Goal: Task Accomplishment & Management: Manage account settings

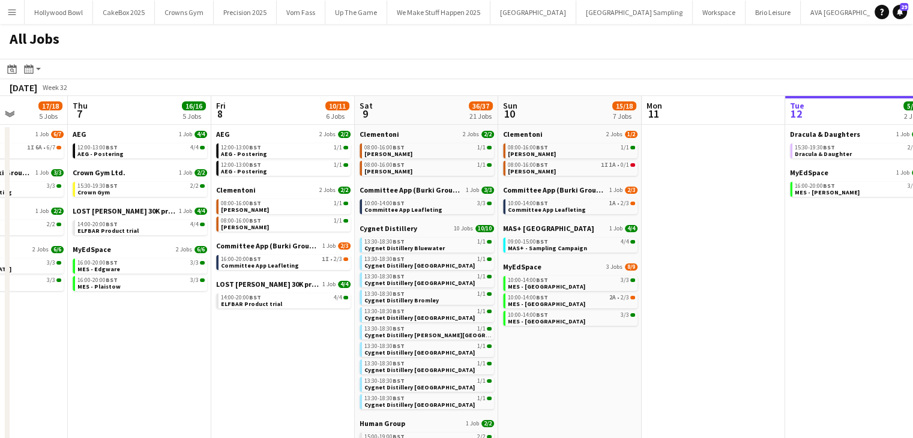
scroll to position [0, 278]
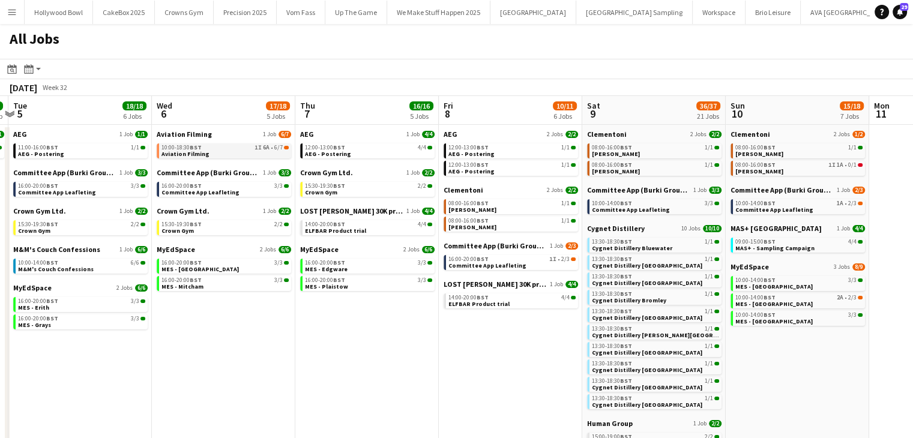
click at [194, 154] on span "Aviation Filming" at bounding box center [185, 154] width 48 height 8
click at [194, 134] on span "Aviation Filming" at bounding box center [184, 134] width 55 height 9
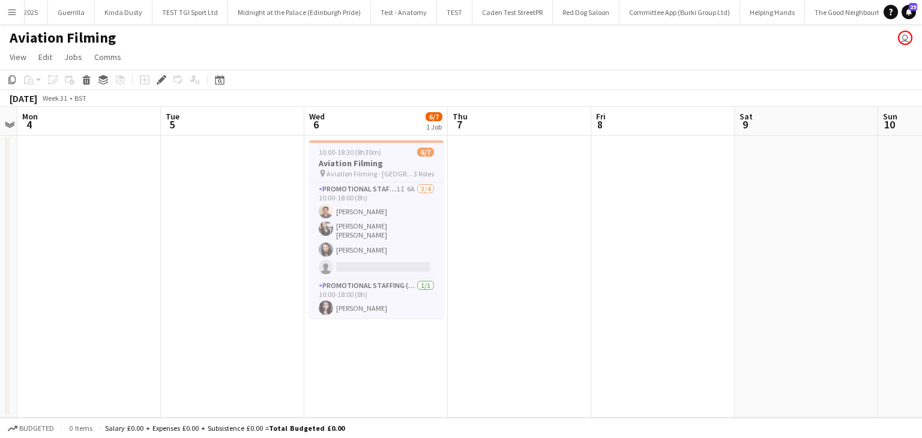
click at [350, 176] on span "Aviation Filming - Surrey" at bounding box center [369, 173] width 87 height 9
click at [331, 171] on span "Aviation Filming - Surrey" at bounding box center [369, 173] width 87 height 9
click at [156, 85] on div "Edit" at bounding box center [161, 80] width 14 height 14
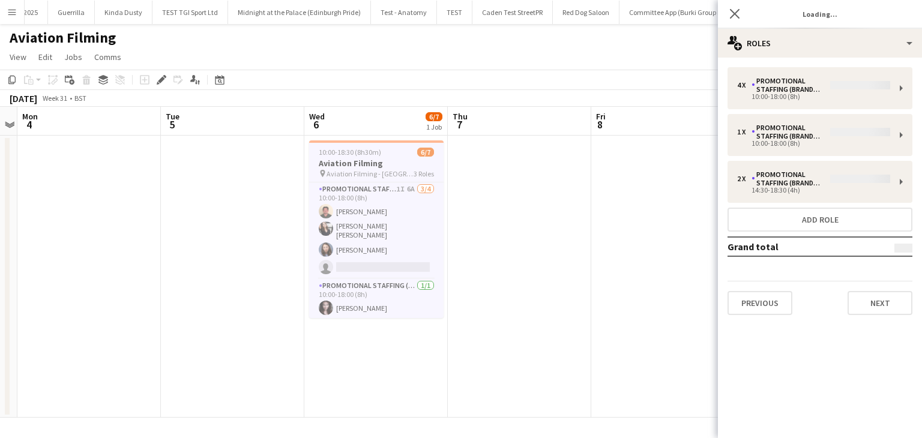
click at [833, 89] on div "4 x Promotional Staffing (Brand Ambassadors) 10:00-18:00 (8h) 1 x Promotional S…" at bounding box center [820, 191] width 204 height 248
click at [855, 87] on div "4 x Promotional Staffing (Brand Ambassadors) 10:00-18:00 (8h) 1 x Promotional S…" at bounding box center [820, 191] width 204 height 248
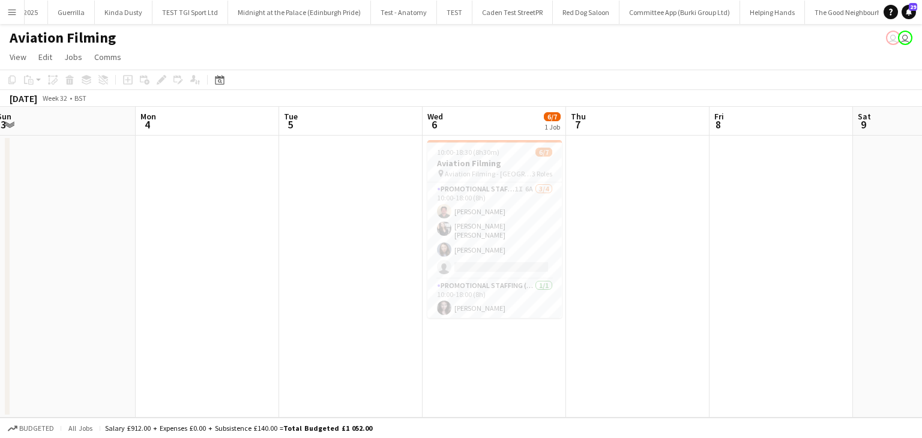
scroll to position [0, 293]
click at [514, 164] on h3 "Aviation Filming" at bounding box center [496, 163] width 134 height 11
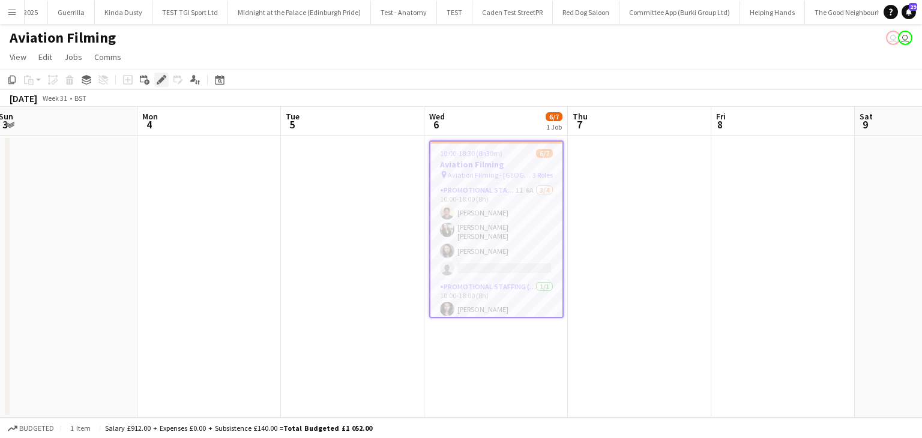
click at [158, 83] on icon at bounding box center [158, 83] width 3 height 3
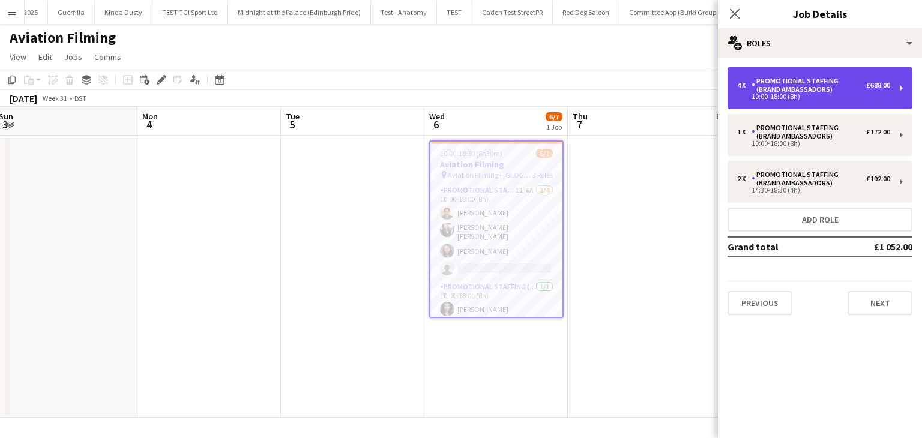
click at [746, 94] on div "10:00-18:00 (8h)" at bounding box center [813, 97] width 153 height 6
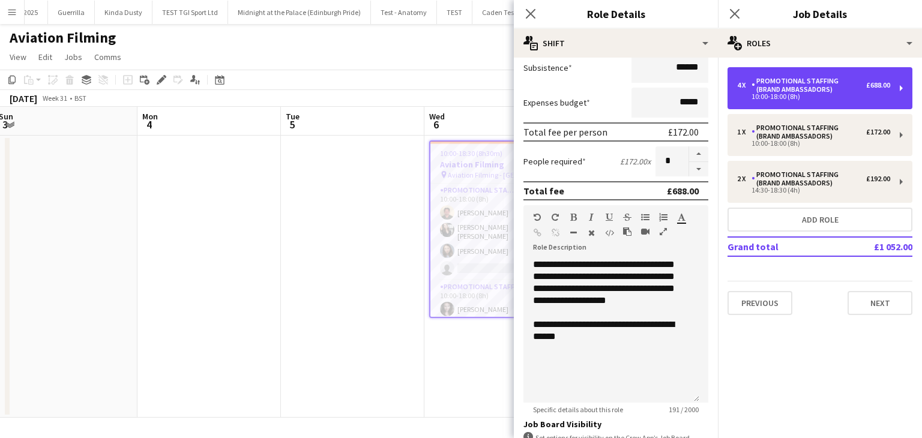
scroll to position [211, 0]
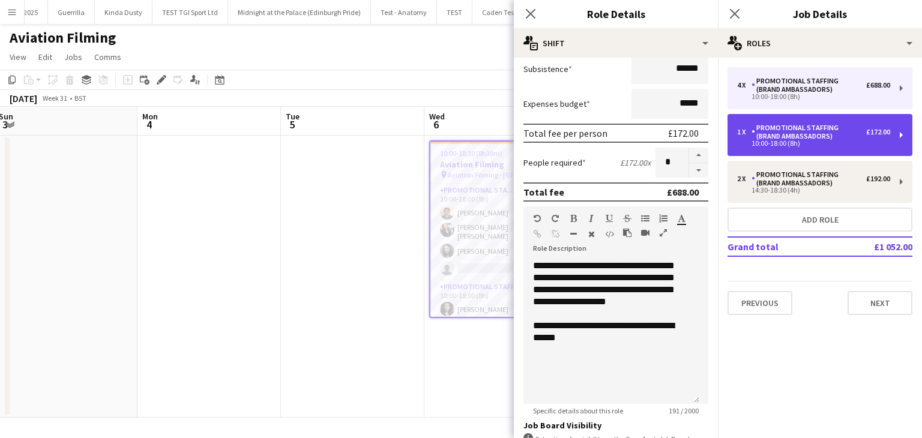
click at [760, 140] on div "10:00-18:00 (8h)" at bounding box center [813, 143] width 153 height 6
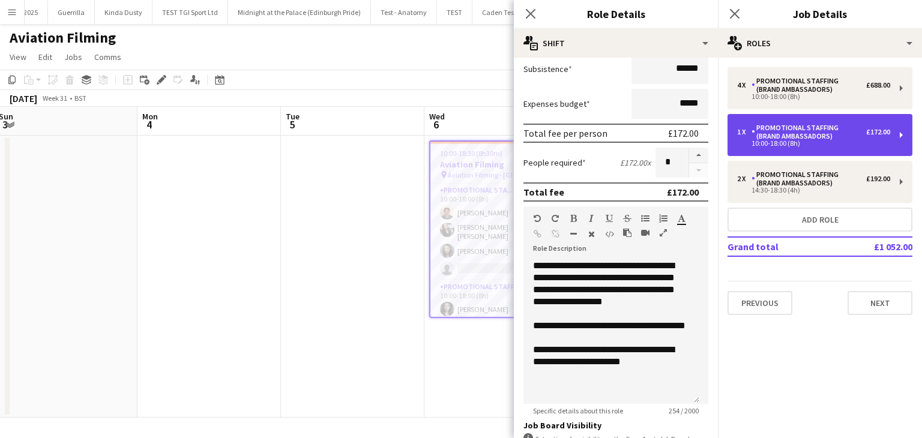
type input "*"
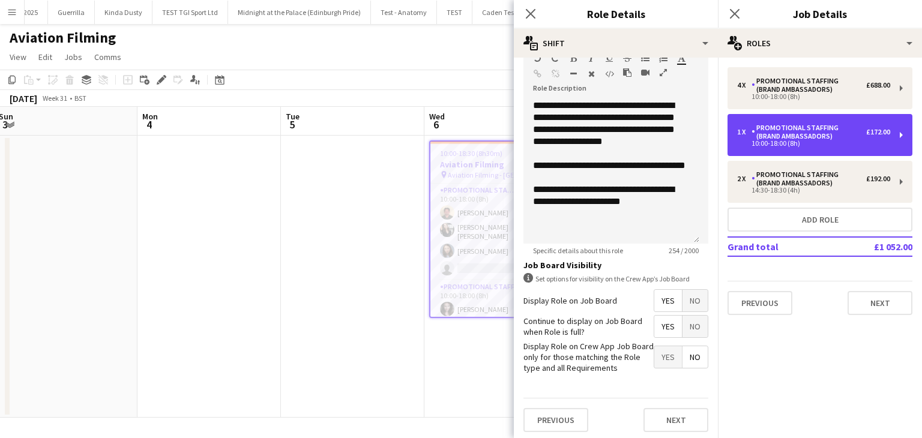
scroll to position [371, 0]
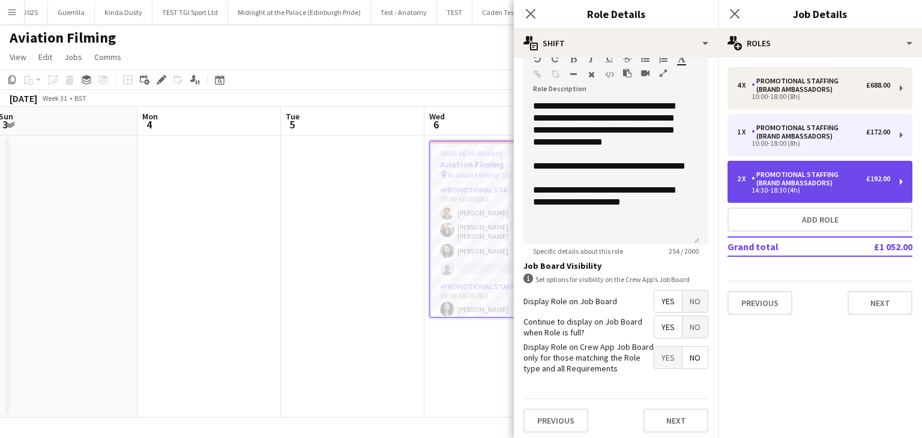
click at [816, 170] on div "Promotional Staffing (Brand Ambassadors)" at bounding box center [808, 178] width 115 height 17
type input "*****"
type input "*"
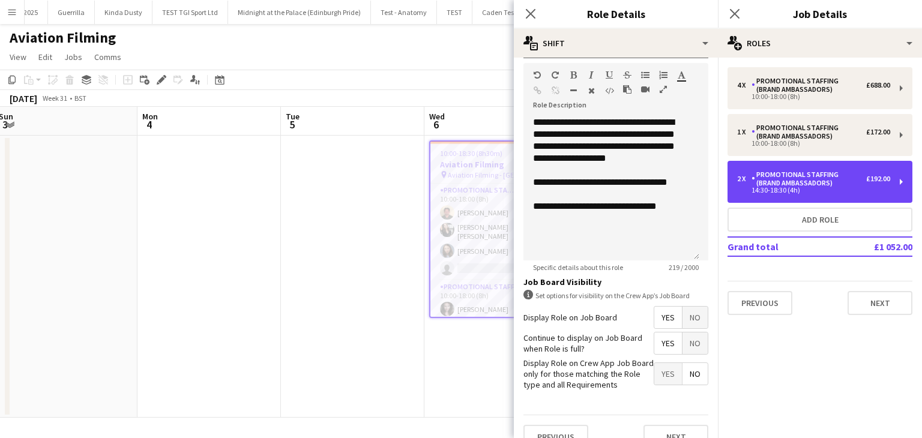
scroll to position [355, 0]
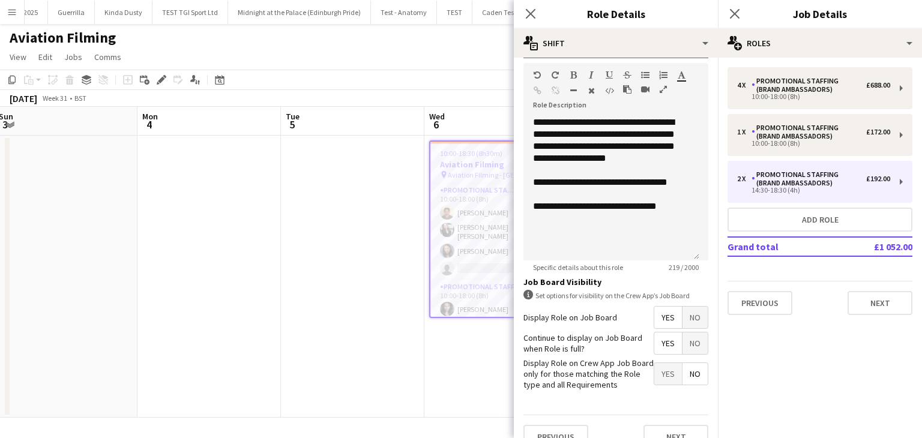
click at [386, 44] on div "Aviation Filming user user" at bounding box center [461, 35] width 922 height 23
